Goal: Task Accomplishment & Management: Complete application form

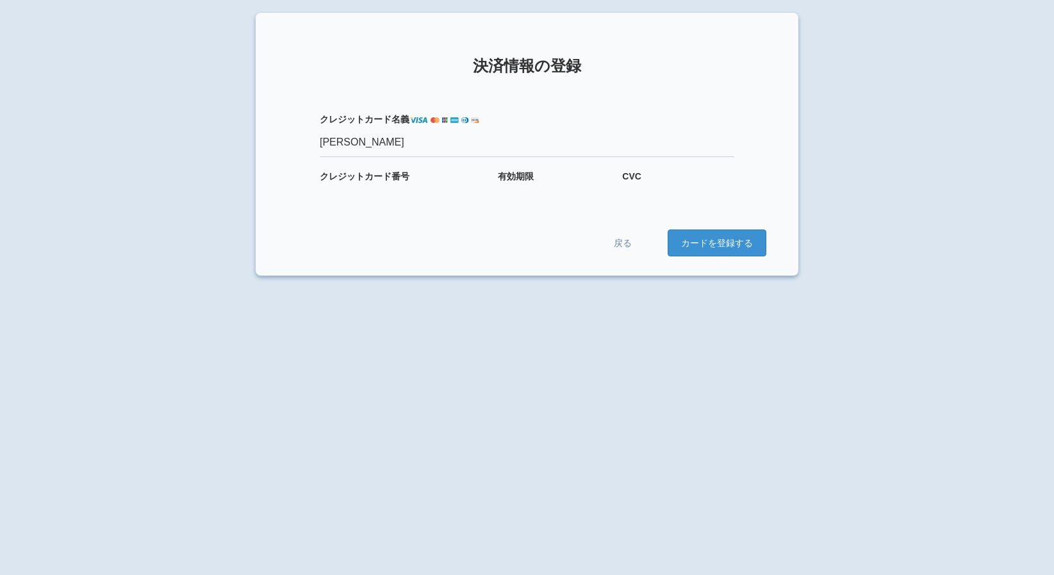
click at [416, 200] on form "クレジット カード名義 [PERSON_NAME] クレジット カード番号 有効期限 CVC 戻る カードを登録する" at bounding box center [527, 171] width 478 height 169
click at [401, 178] on label "クレジット カード番号" at bounding box center [403, 176] width 166 height 13
click at [407, 174] on label "クレジット カード番号" at bounding box center [403, 176] width 166 height 13
drag, startPoint x: 407, startPoint y: 174, endPoint x: 377, endPoint y: 186, distance: 32.5
click at [38, 10] on html "× 決済情報の登録 クレジット カード名義 [PERSON_NAME] クレジット カード番号 有効期限 CVC 戻る カードを登録する" at bounding box center [527, 287] width 1054 height 575
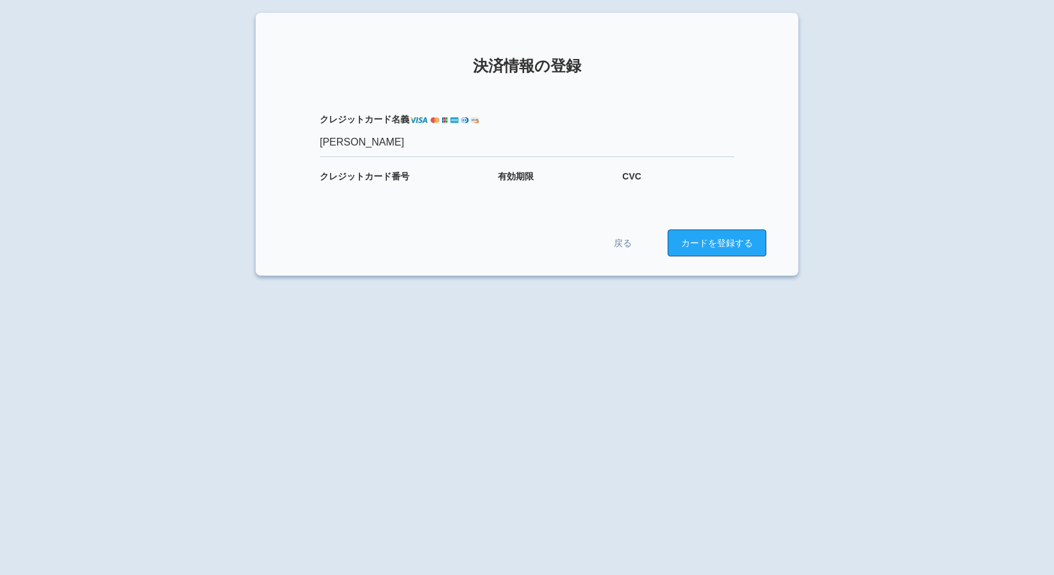
click at [735, 245] on button "カードを登録する" at bounding box center [716, 242] width 99 height 27
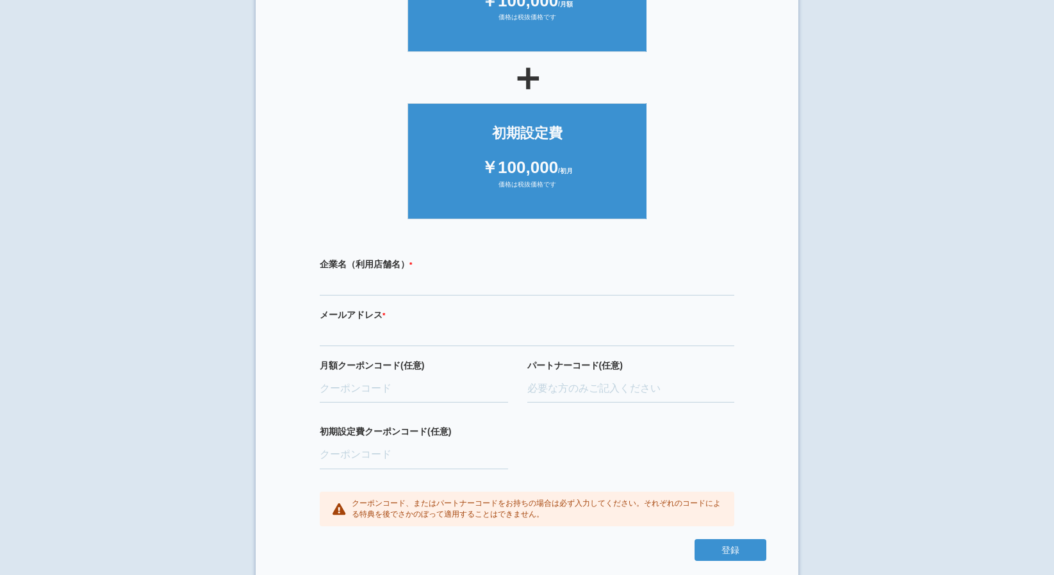
scroll to position [200, 0]
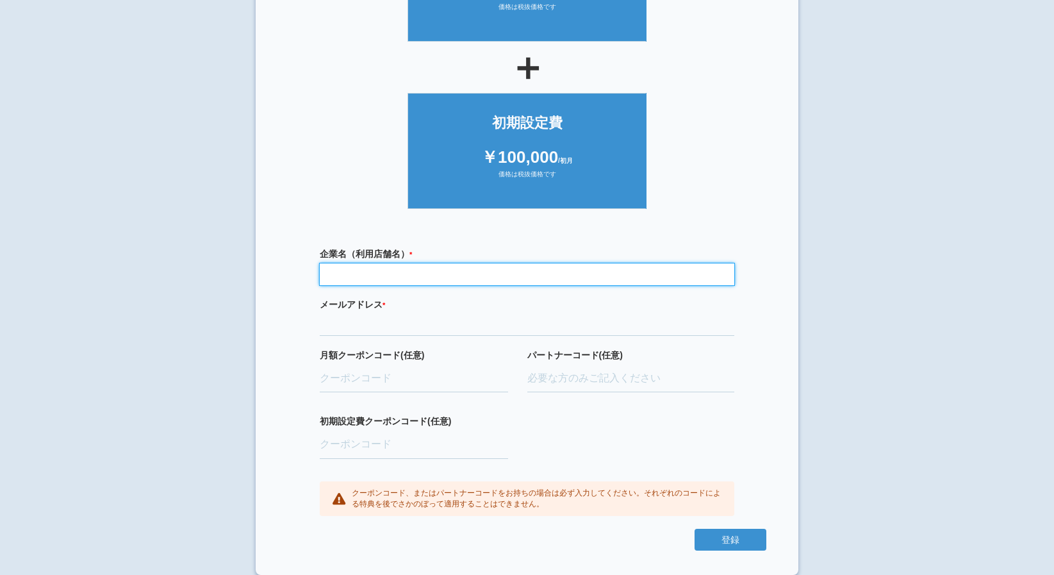
click at [432, 279] on input "text" at bounding box center [527, 274] width 414 height 22
type input "マリン小児・矯正歯科クリニック"
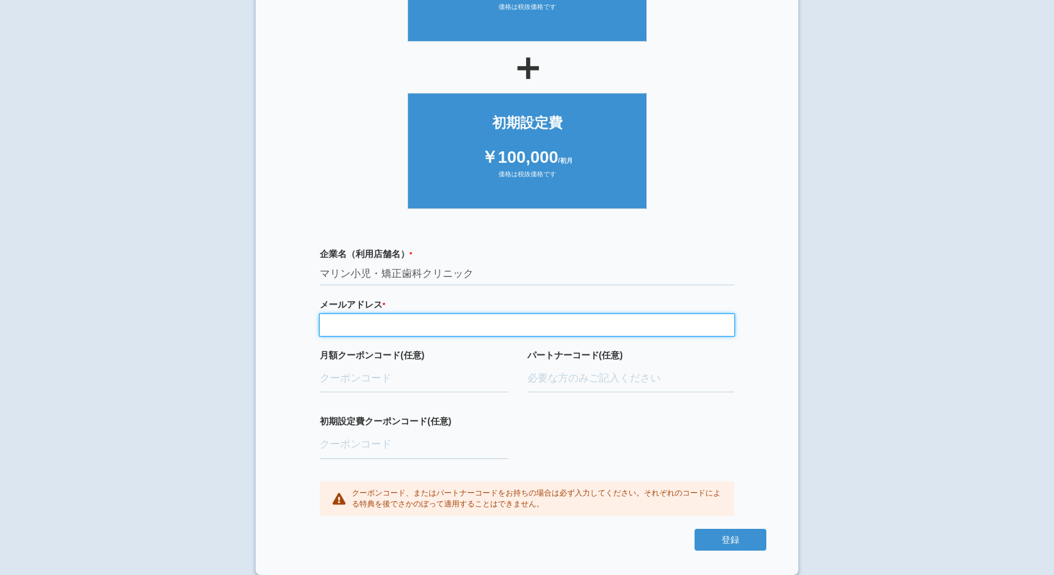
type input "[EMAIL_ADDRESS][DOMAIN_NAME]"
type input "ifENW5rd"
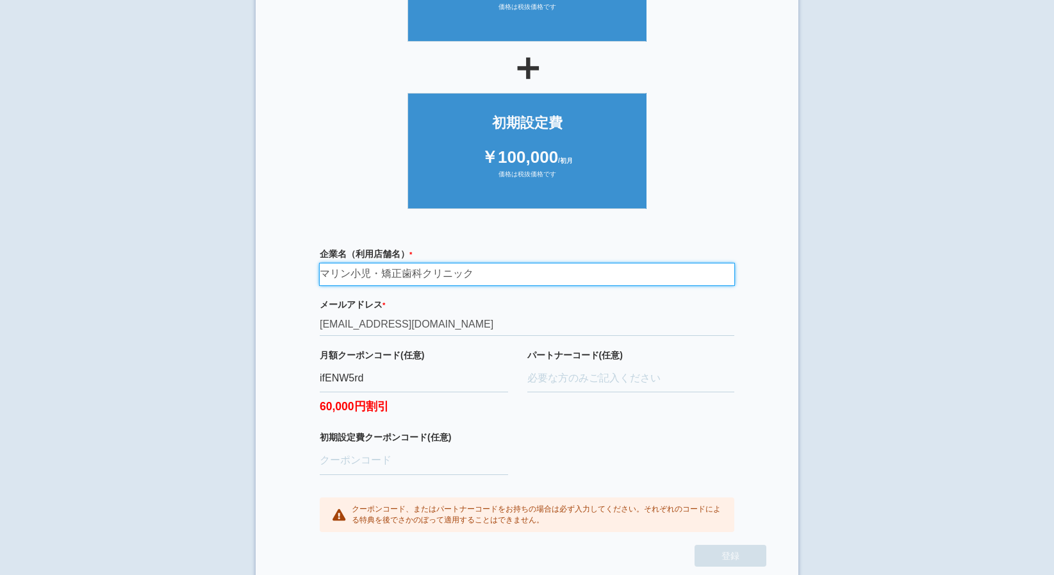
scroll to position [216, 0]
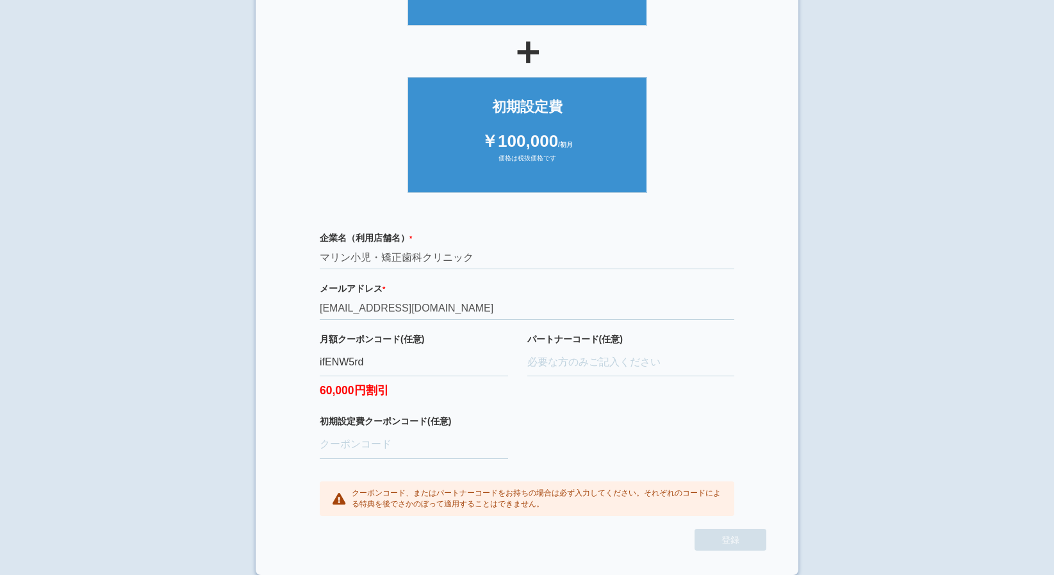
click at [561, 437] on div "企業名（利用店舗名） * 必須項目です マリン小児・矯正歯科クリニック メールアドレス * 必須項目です 正しいメールアドレスを入力してください dr.sur…" at bounding box center [527, 373] width 478 height 311
drag, startPoint x: 448, startPoint y: 502, endPoint x: 455, endPoint y: 496, distance: 9.2
click at [455, 496] on p "クーポンコード、またはパートナーコードをお持ちの場合は必ず入力してください。それぞれのコードによる特典を後でさかのぼって適用することはできません。" at bounding box center [537, 498] width 370 height 22
drag, startPoint x: 455, startPoint y: 496, endPoint x: 593, endPoint y: 413, distance: 161.3
click at [593, 413] on div "パートナーコード(任意)" at bounding box center [631, 373] width 208 height 83
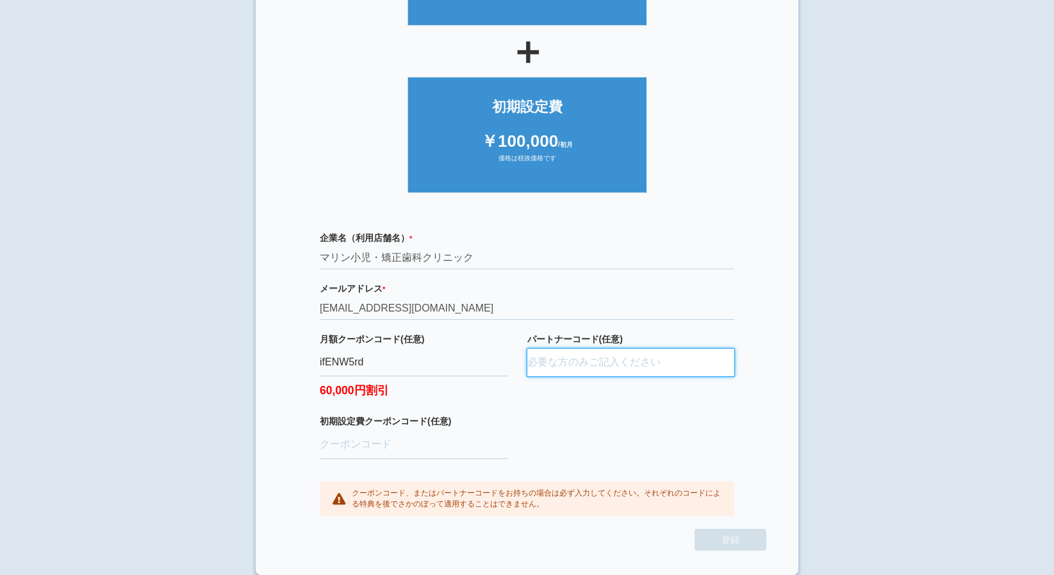
click at [605, 359] on input "パートナーコード(任意)" at bounding box center [631, 362] width 208 height 28
click at [616, 322] on div "企業名（利用店舗名） * 必須項目です マリン小児・矯正歯科クリニック メールアドレス * 必須項目です 正しいメールアドレスを入力してください dr.sur…" at bounding box center [527, 373] width 478 height 311
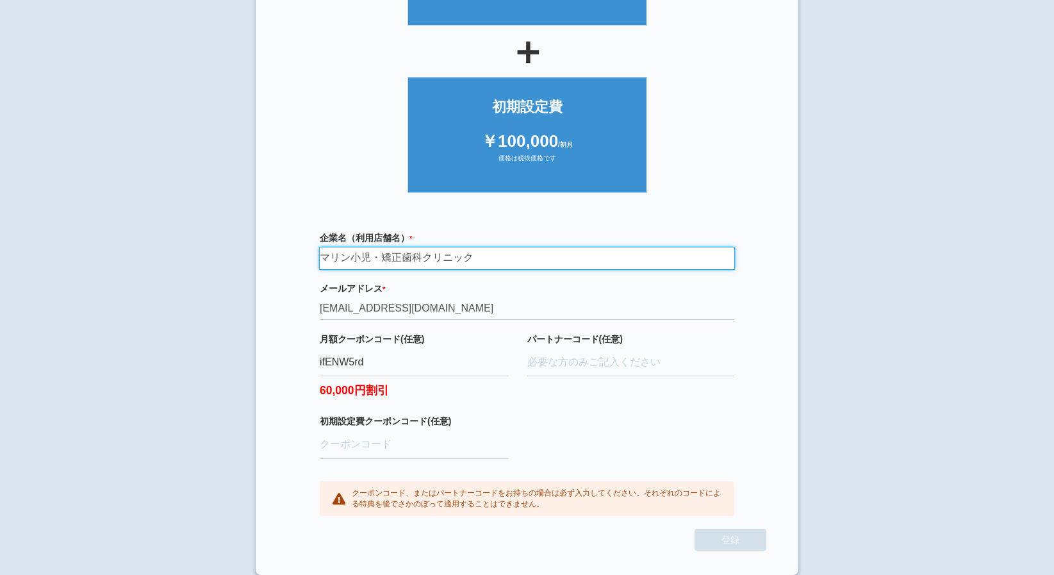
click at [621, 264] on input "マリン小児・矯正歯科クリニック" at bounding box center [527, 258] width 414 height 22
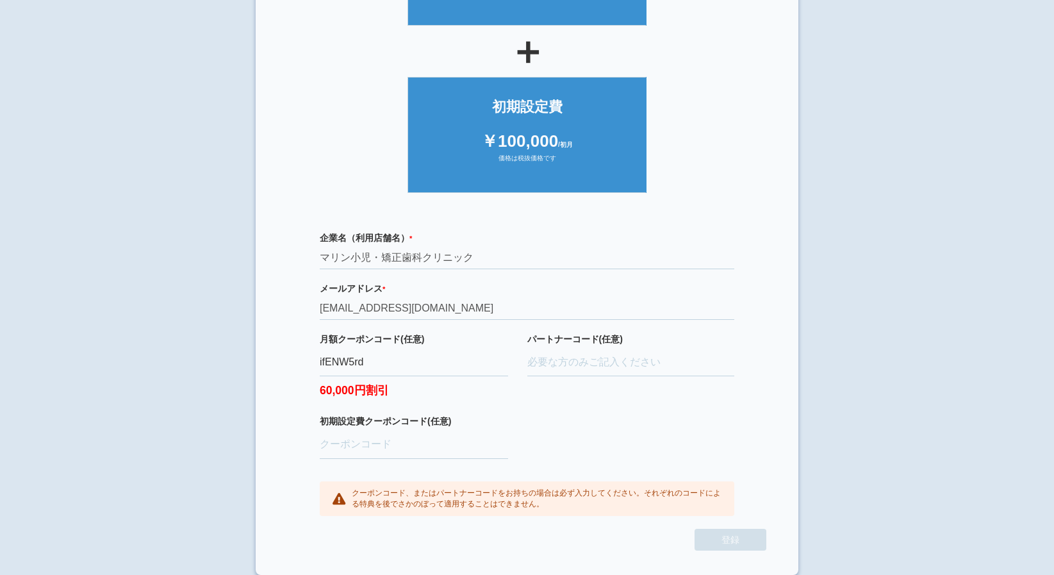
click at [641, 430] on div "企業名（利用店舗名） * 必須項目です マリン小児・矯正歯科クリニック メールアドレス * 必須項目です 正しいメールアドレスを入力してください dr.sur…" at bounding box center [527, 373] width 478 height 311
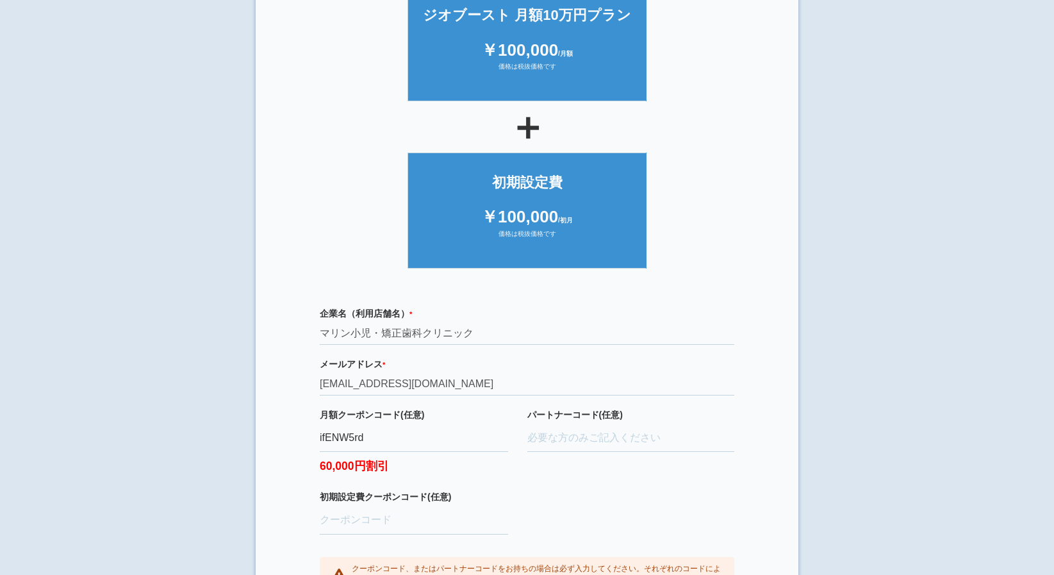
scroll to position [0, 0]
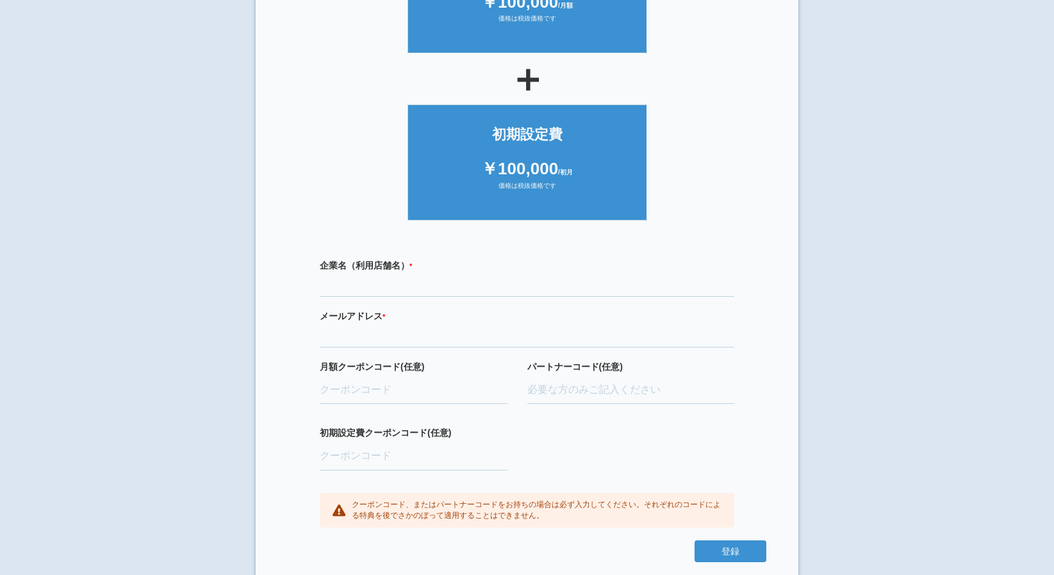
scroll to position [200, 0]
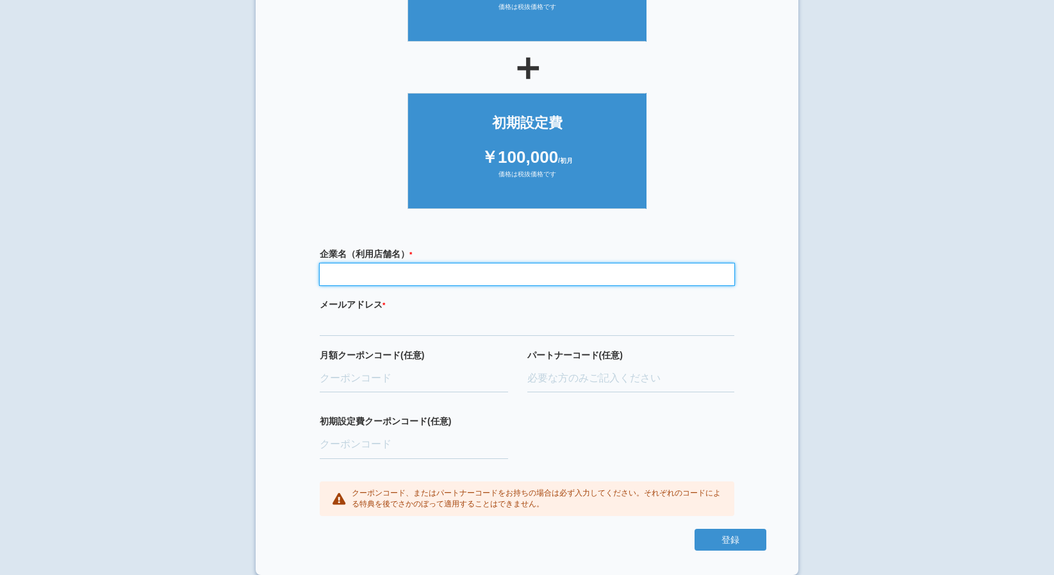
click at [528, 277] on input "text" at bounding box center [527, 274] width 414 height 22
type input "マリン小児・矯正歯科クリニック"
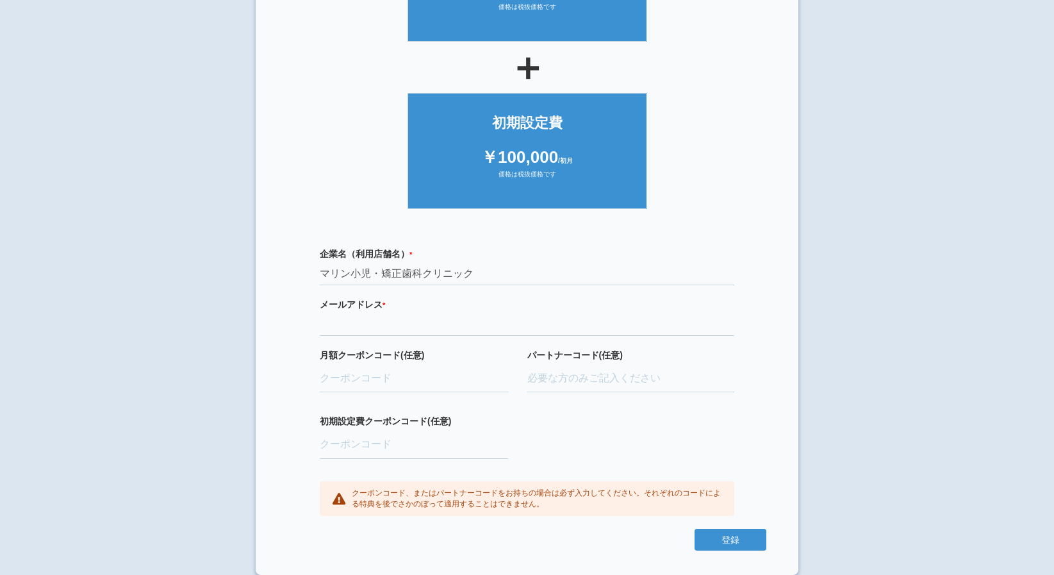
type input "[EMAIL_ADDRESS][DOMAIN_NAME]"
type input "ifENW5rd"
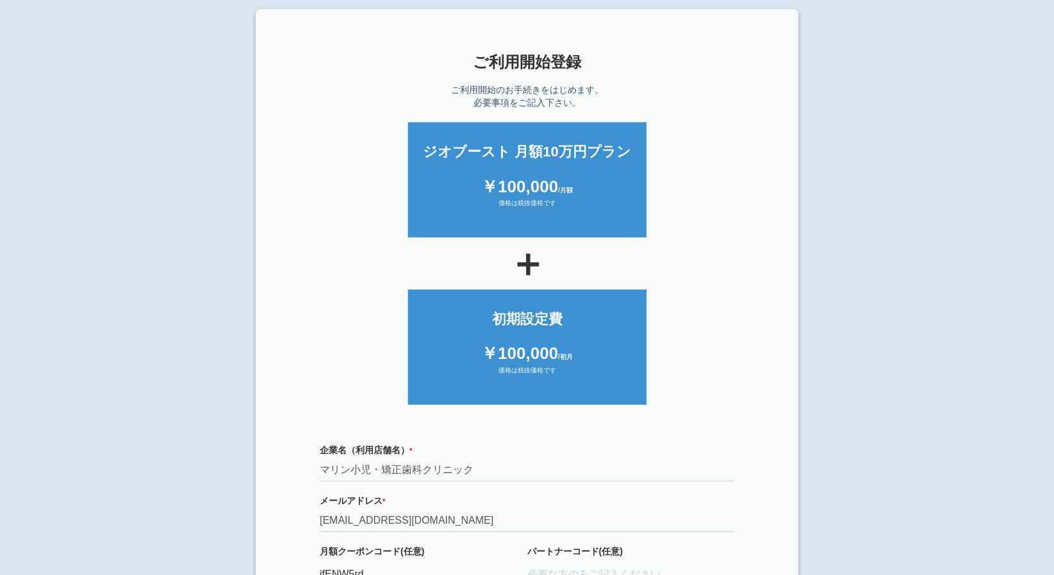
scroll to position [0, 0]
